Goal: Task Accomplishment & Management: Use online tool/utility

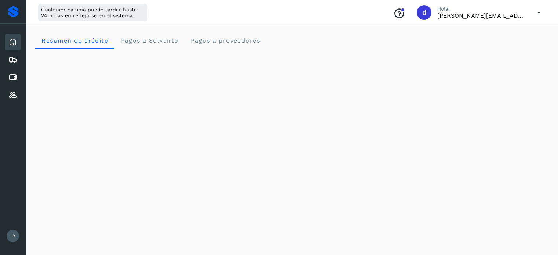
scroll to position [182, 0]
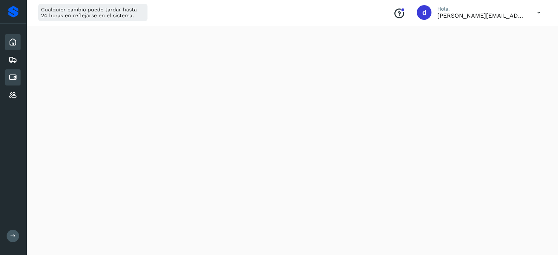
click at [13, 70] on div "Cuentas por pagar" at bounding box center [12, 77] width 15 height 16
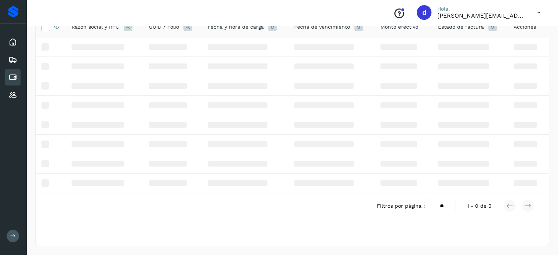
scroll to position [63, 0]
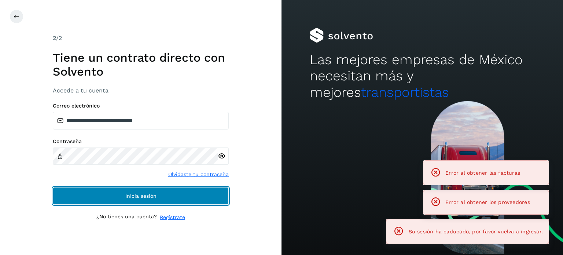
click at [92, 189] on button "Inicia sesión" at bounding box center [141, 196] width 176 height 18
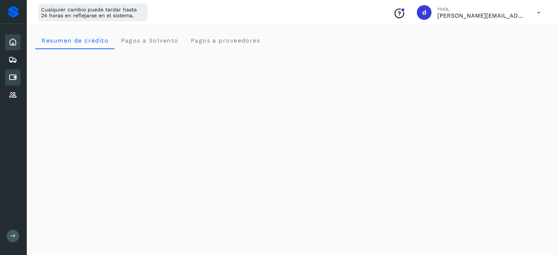
click at [17, 80] on div "Cuentas por pagar" at bounding box center [12, 77] width 15 height 16
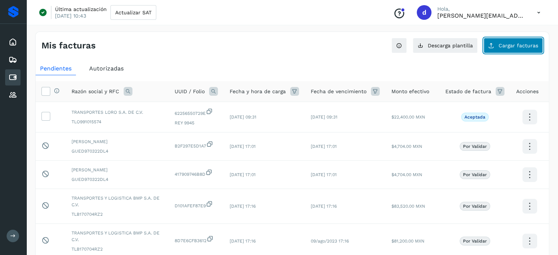
click at [501, 48] on button "Cargar facturas" at bounding box center [512, 45] width 59 height 15
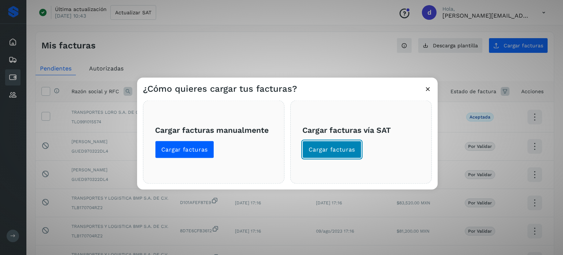
click at [329, 156] on button "Cargar facturas" at bounding box center [332, 149] width 59 height 18
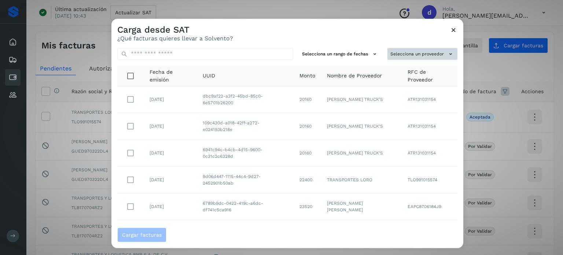
click at [406, 55] on button "Selecciona un proveedor" at bounding box center [423, 54] width 70 height 12
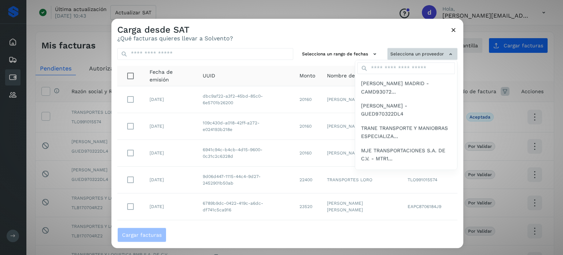
click at [406, 55] on div at bounding box center [393, 146] width 563 height 255
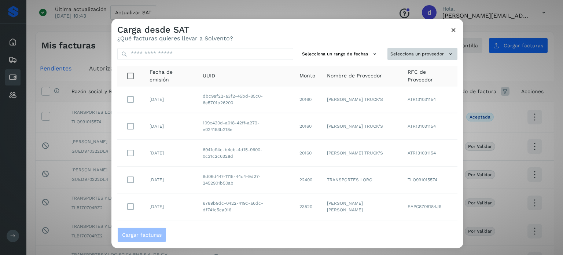
click at [406, 55] on button "Selecciona un proveedor" at bounding box center [423, 54] width 70 height 12
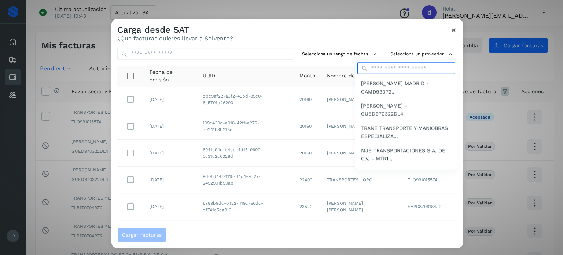
click at [390, 69] on input "text" at bounding box center [407, 69] width 98 height 12
type input "*"
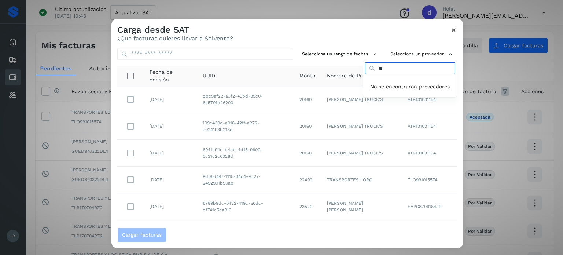
type input "*"
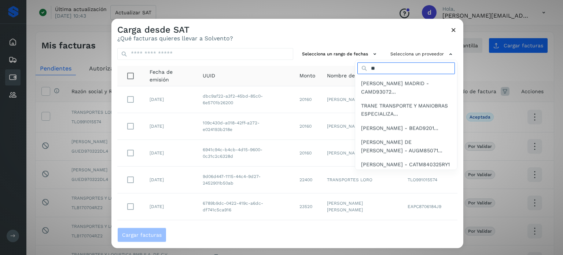
type input "*"
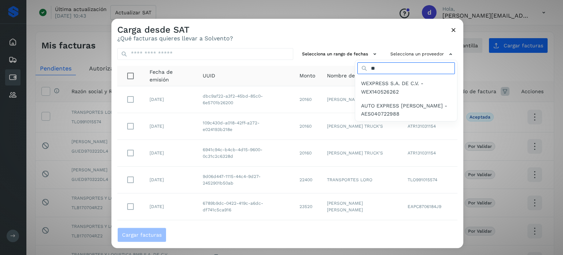
type input "*"
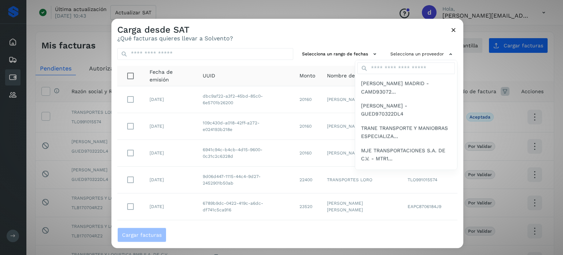
click at [127, 28] on div at bounding box center [393, 146] width 563 height 255
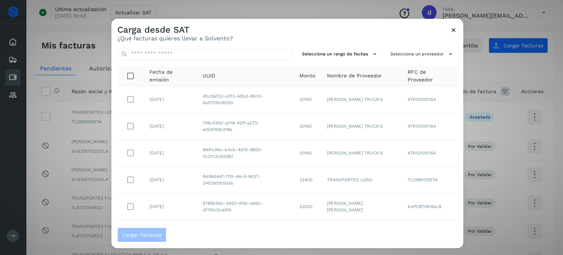
click at [458, 30] on div "Carga desde SAT ¿Qué facturas quieres llevar a Solvento?" at bounding box center [288, 30] width 352 height 23
click at [453, 30] on icon at bounding box center [454, 30] width 8 height 8
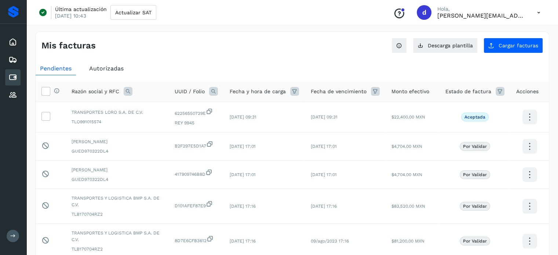
click at [123, 44] on div "Mis facturas" at bounding box center [166, 45] width 251 height 11
click at [12, 91] on icon at bounding box center [12, 95] width 9 height 9
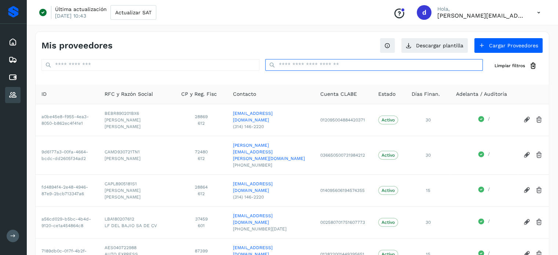
click at [336, 65] on input "text" at bounding box center [374, 65] width 218 height 12
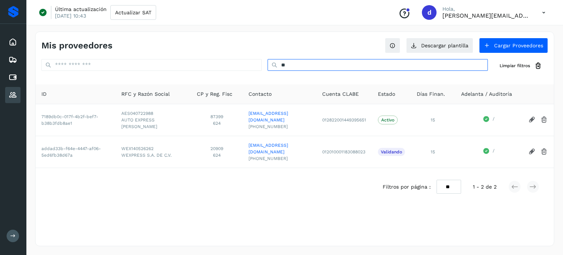
type input "*"
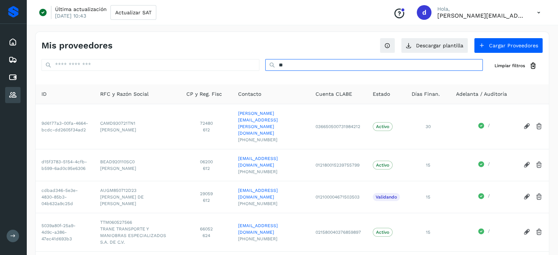
type input "*"
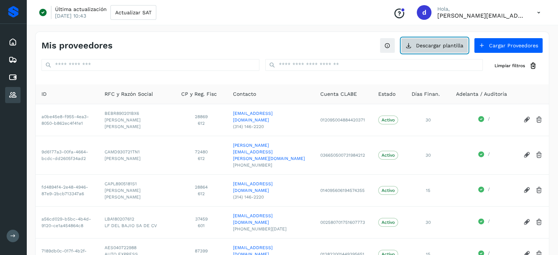
click at [438, 45] on button "Descargar plantilla" at bounding box center [434, 45] width 67 height 15
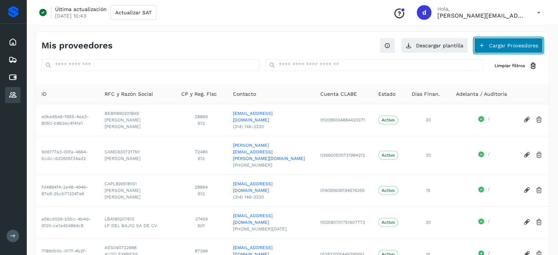
click at [489, 51] on button "Cargar Proveedores" at bounding box center [508, 45] width 69 height 15
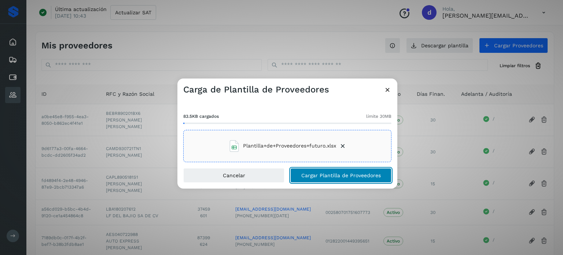
click at [351, 176] on span "Cargar Plantilla de Proveedores" at bounding box center [342, 175] width 80 height 5
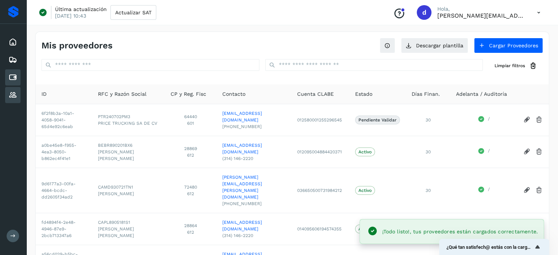
click at [13, 76] on icon at bounding box center [12, 77] width 9 height 9
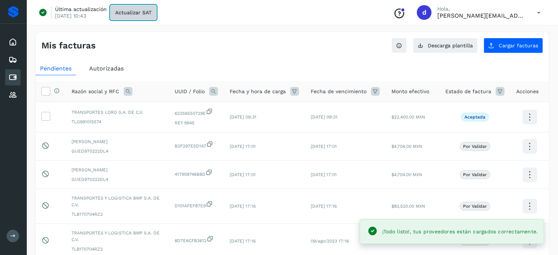
click at [150, 7] on button "Actualizar SAT" at bounding box center [133, 12] width 46 height 15
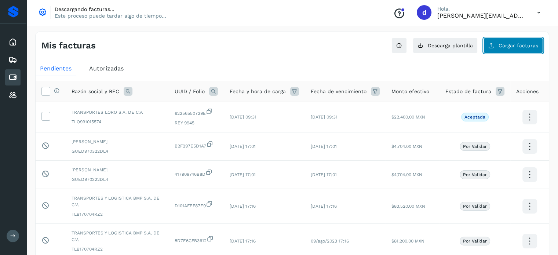
click at [502, 51] on button "Cargar facturas" at bounding box center [512, 45] width 59 height 15
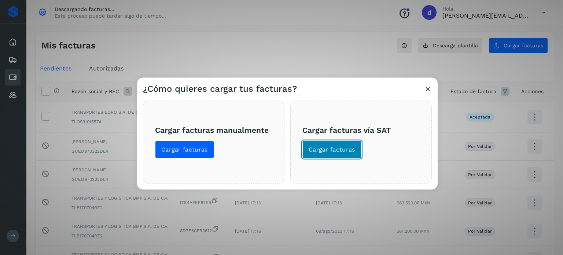
click at [327, 142] on button "Cargar facturas" at bounding box center [332, 149] width 59 height 18
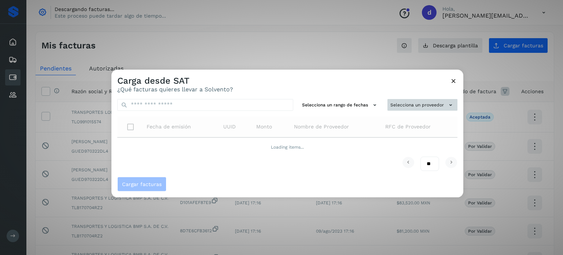
click at [430, 104] on button "Selecciona un proveedor" at bounding box center [423, 105] width 70 height 12
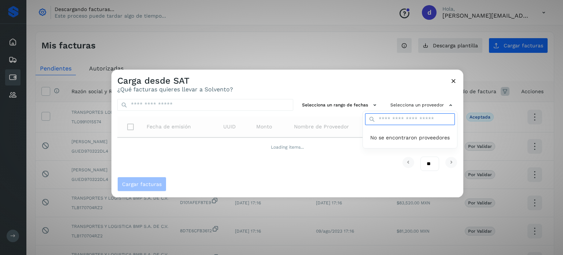
click at [406, 117] on input "text" at bounding box center [410, 119] width 90 height 12
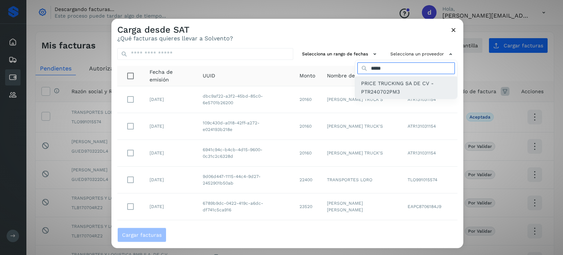
type input "*****"
click at [396, 91] on span "PRICE TRUCKING SA DE CV - PTR240702PM3" at bounding box center [406, 88] width 90 height 17
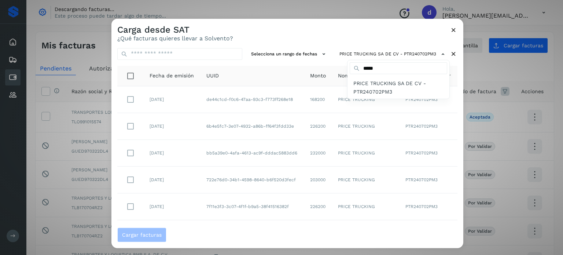
click at [395, 33] on div at bounding box center [393, 146] width 563 height 255
